Goal: Check status

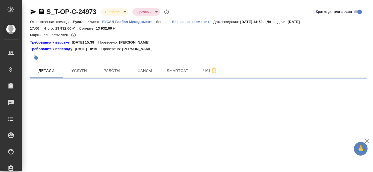
select select "RU"
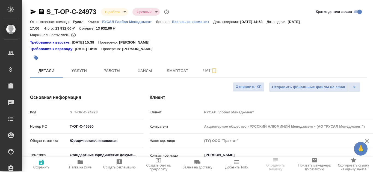
type textarea "x"
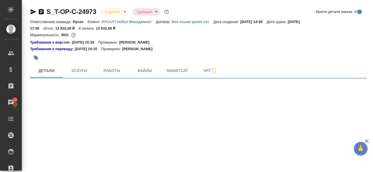
select select "RU"
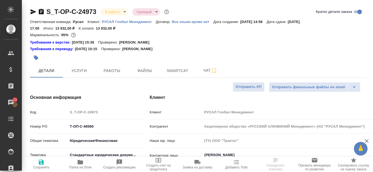
select select "RU"
